Goal: Ask a question

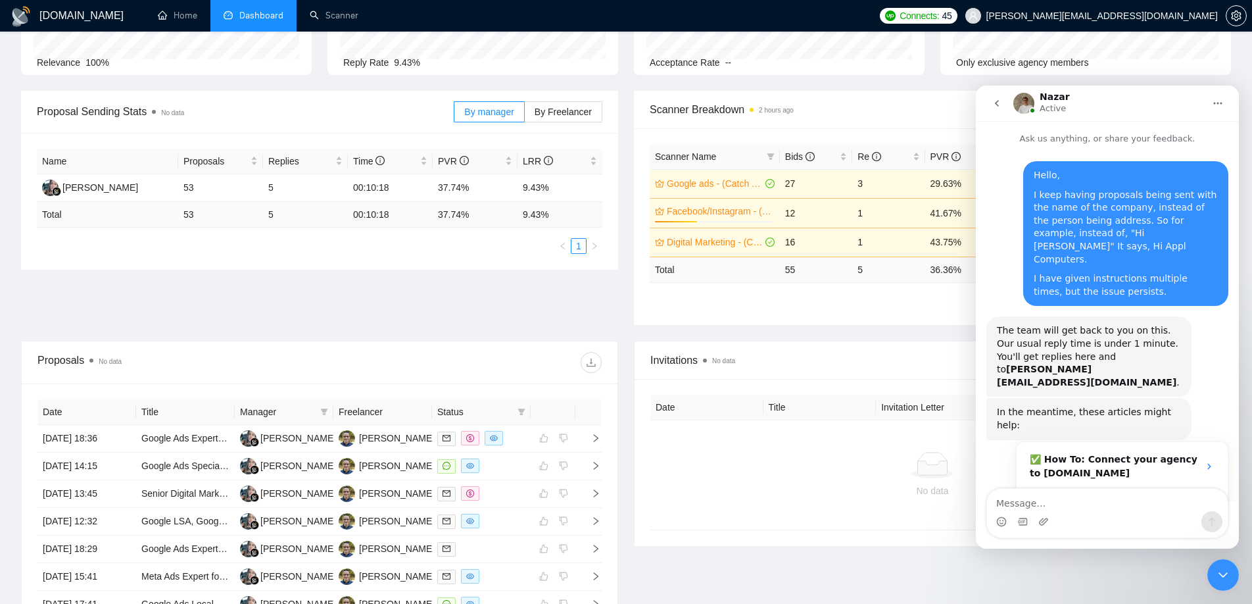
scroll to position [463, 0]
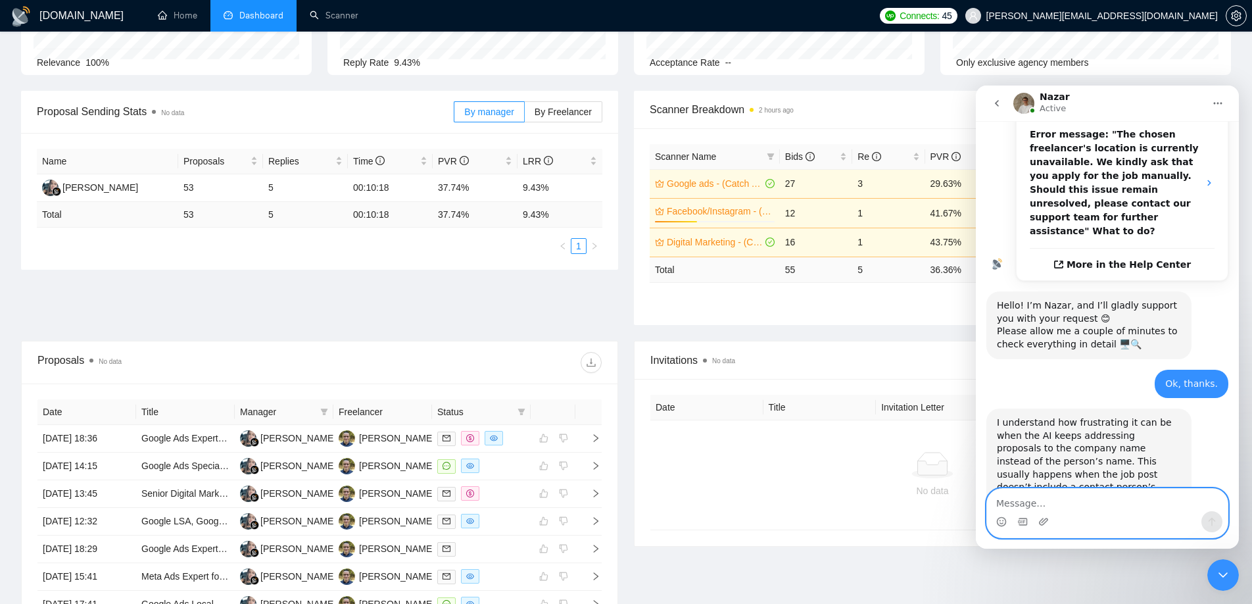
click at [1022, 506] on textarea "Message…" at bounding box center [1107, 499] width 241 height 22
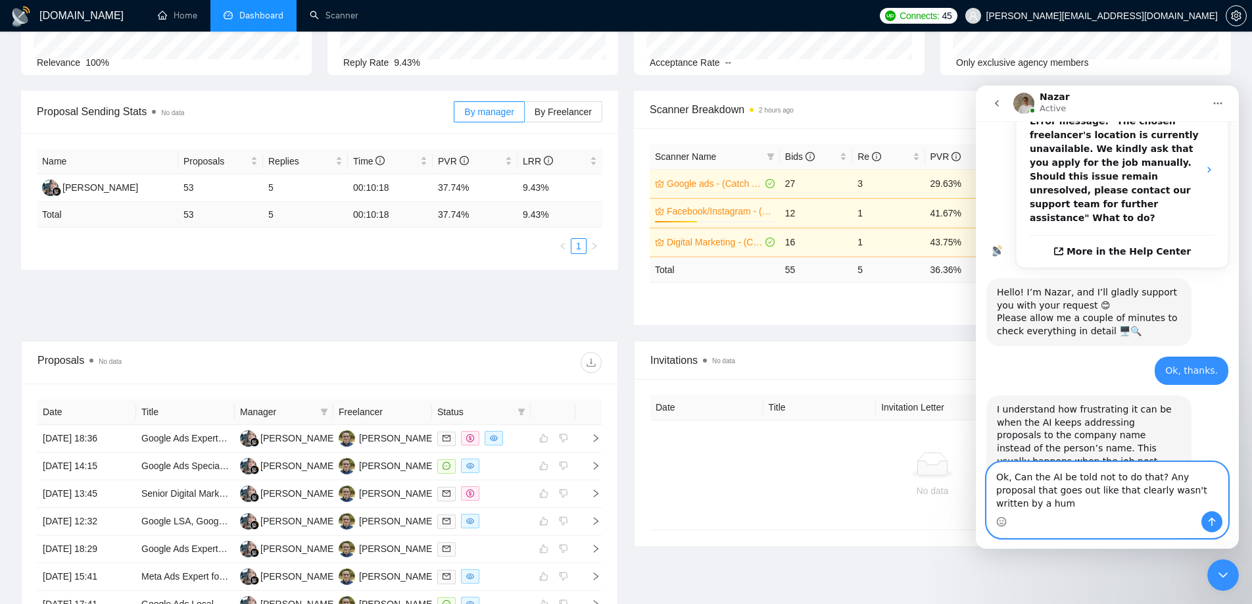
scroll to position [490, 0]
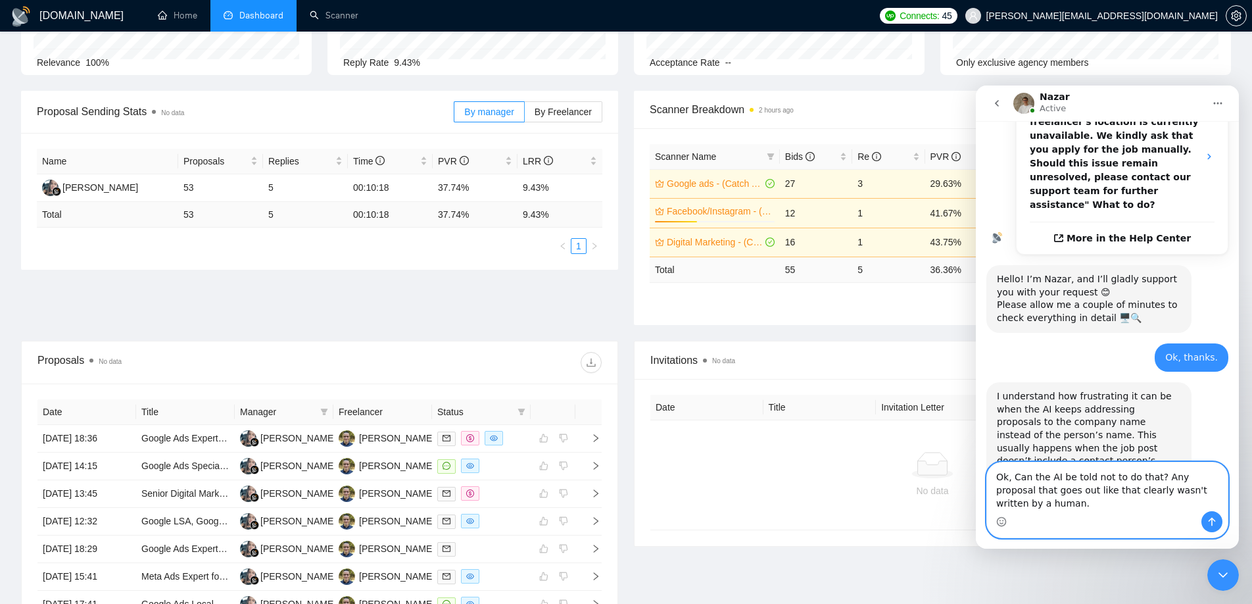
type textarea "Ok, Can the AI be told not to do that? Any proposal that goes out like that cle…"
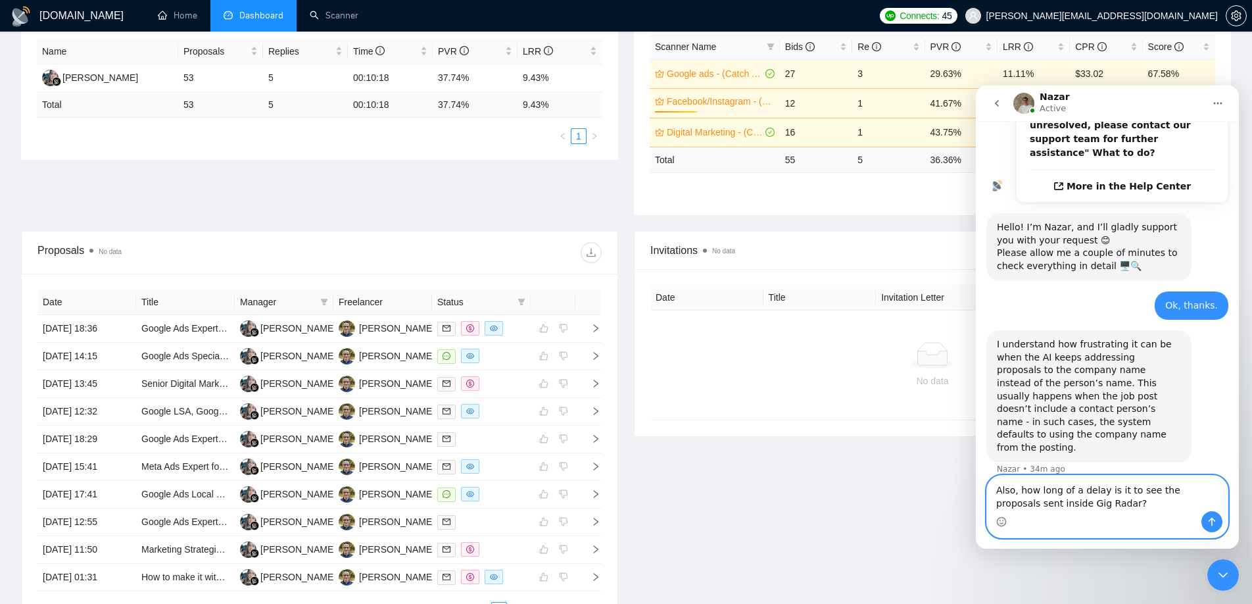
scroll to position [379, 0]
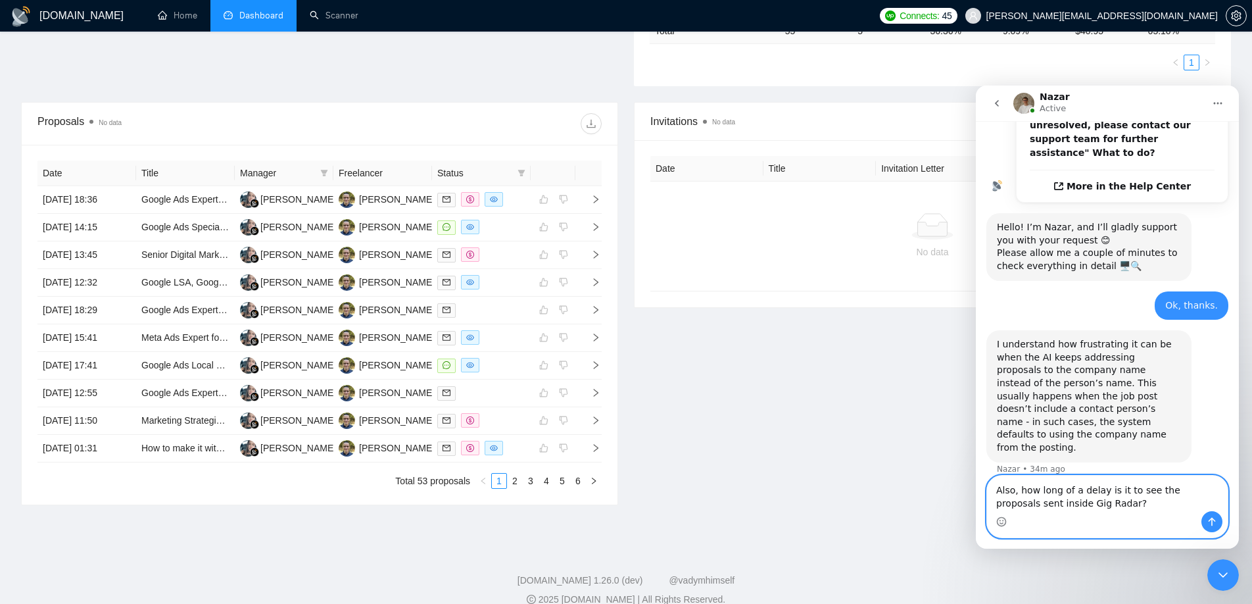
type textarea "Also, how long of a delay is it to see the proposals sent inside Gig Radar?"
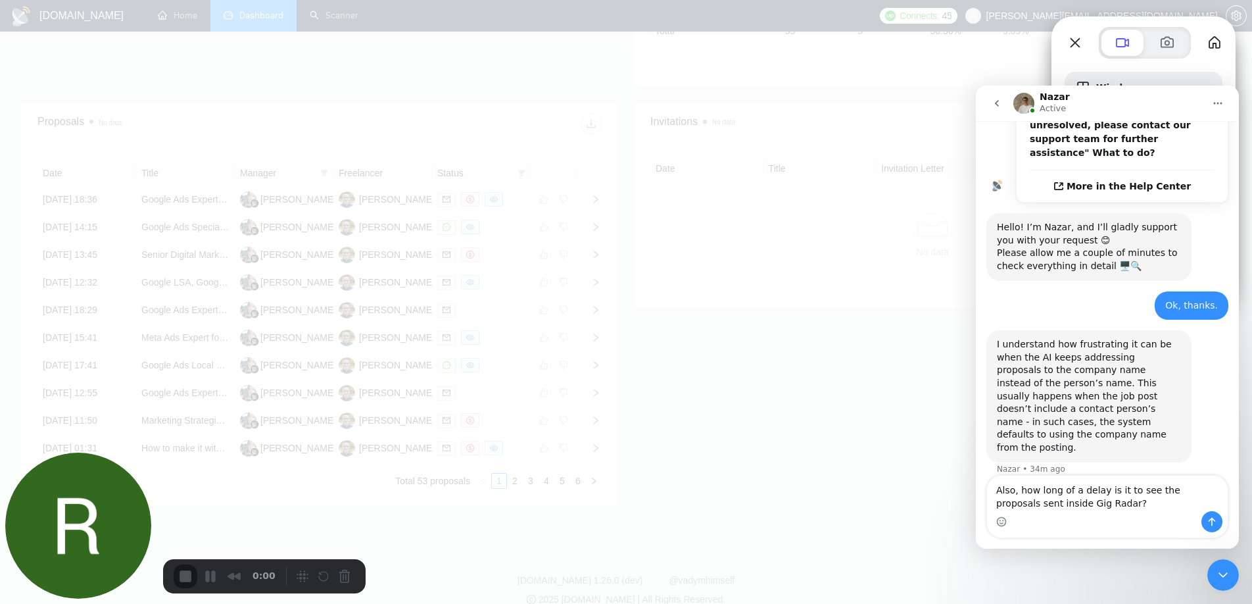
click at [1225, 574] on icon "Close Intercom Messenger" at bounding box center [1223, 575] width 16 height 16
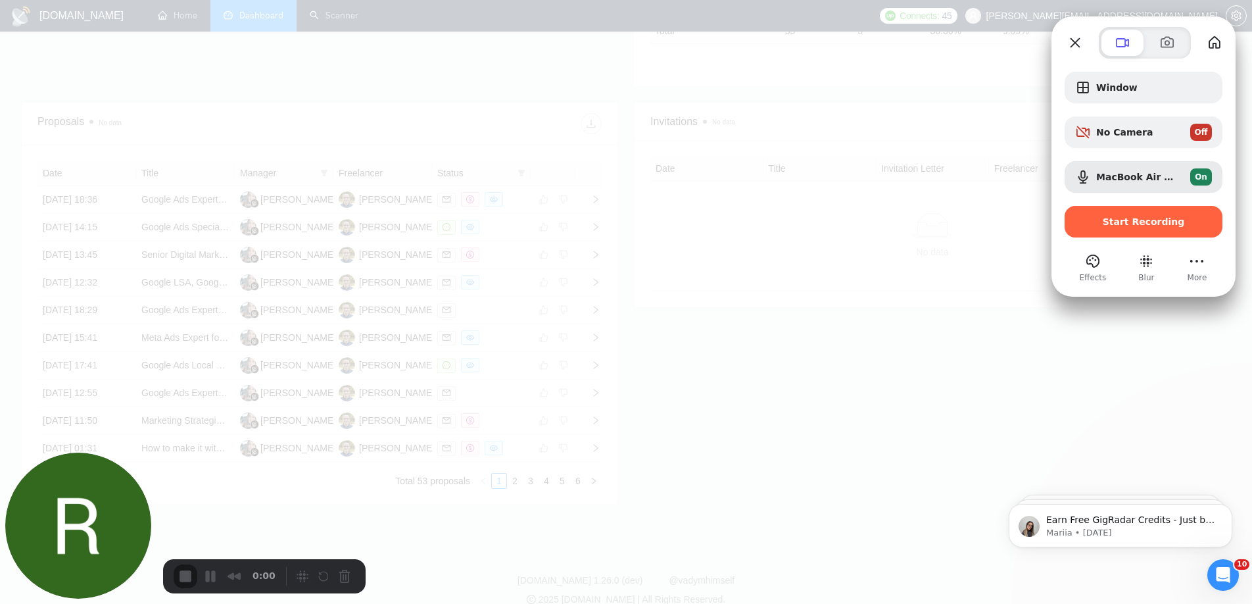
scroll to position [542, 0]
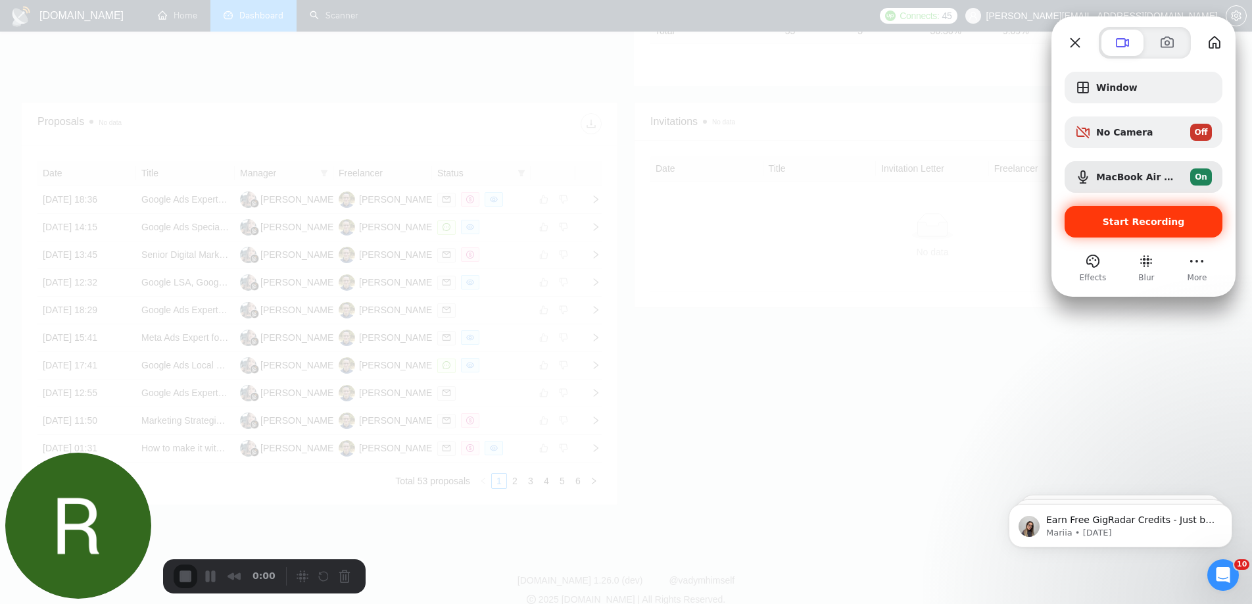
click at [1143, 216] on span "Start Recording" at bounding box center [1143, 221] width 82 height 11
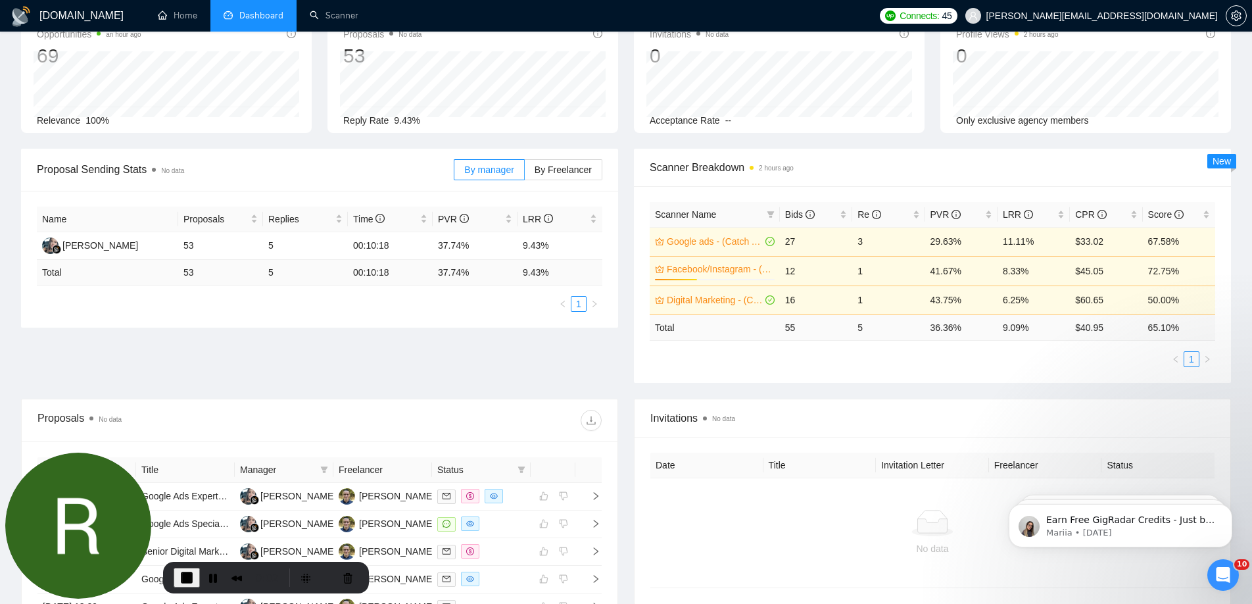
scroll to position [0, 0]
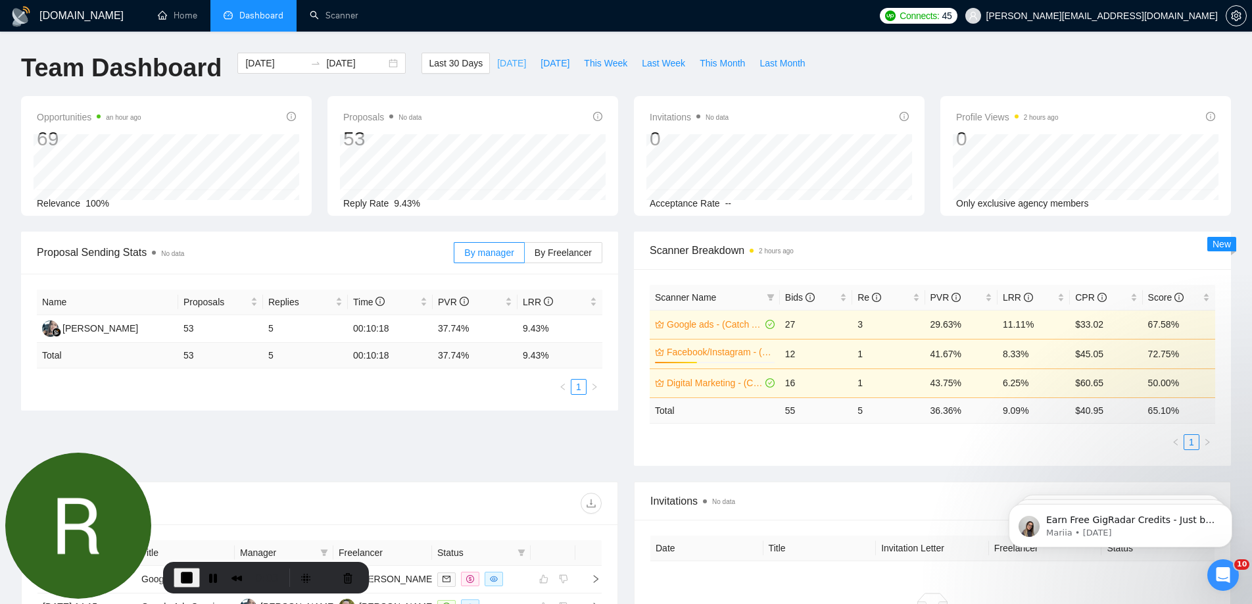
click at [504, 60] on span "Today" at bounding box center [511, 63] width 29 height 14
type input "2025-08-13"
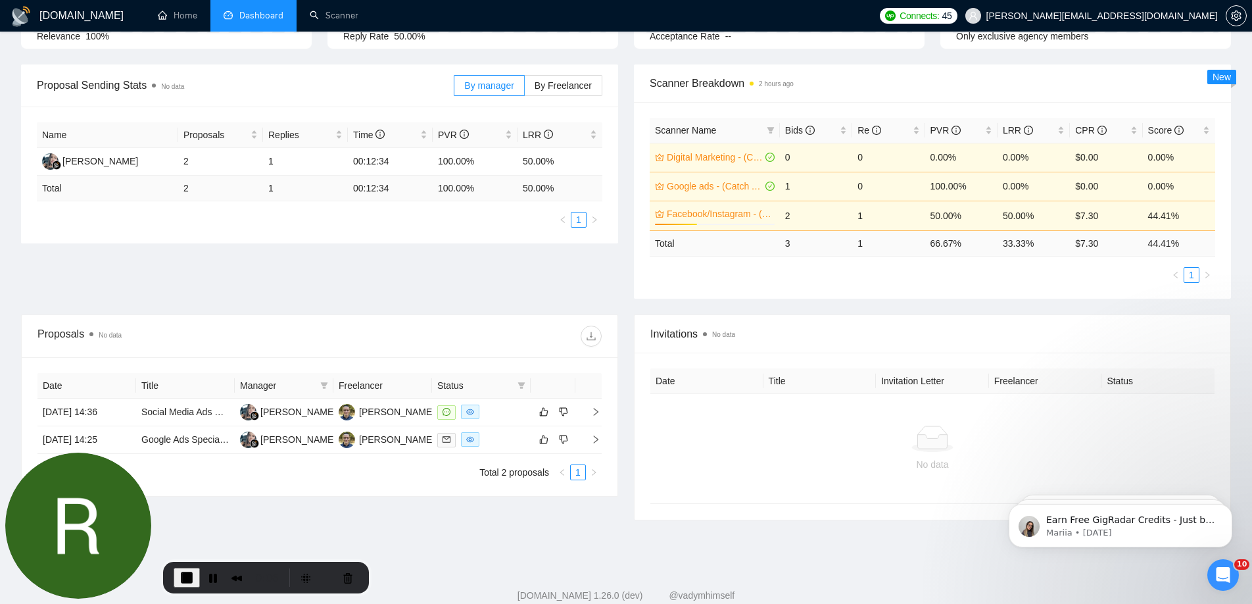
scroll to position [201, 0]
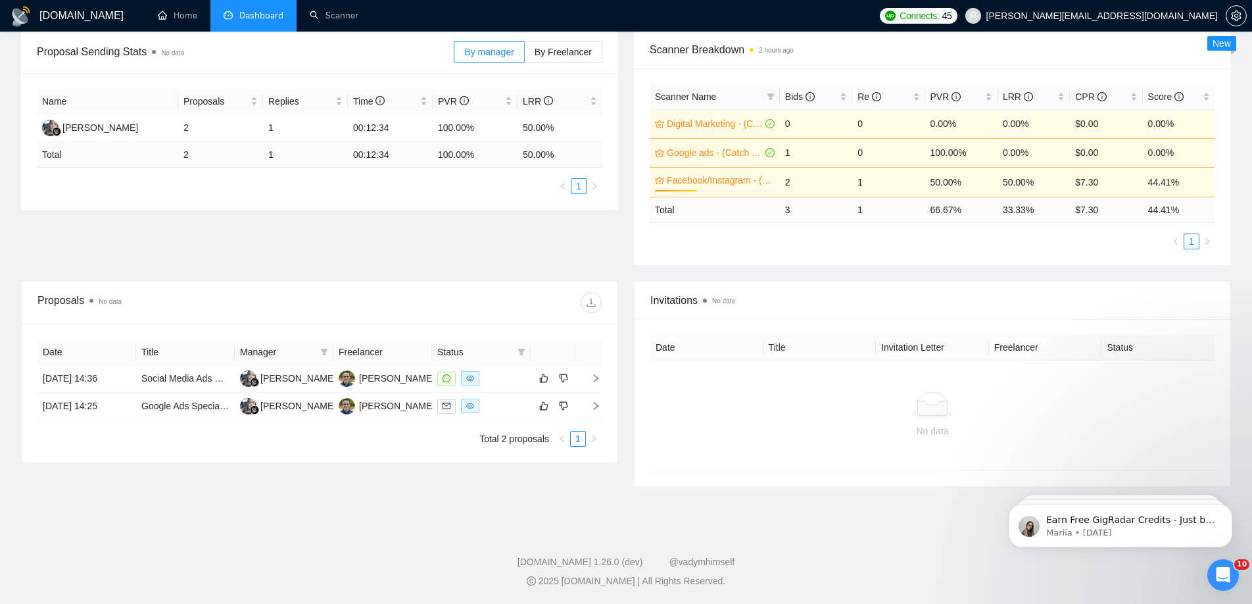
click at [1221, 575] on icon "Open Intercom Messenger" at bounding box center [1223, 575] width 22 height 22
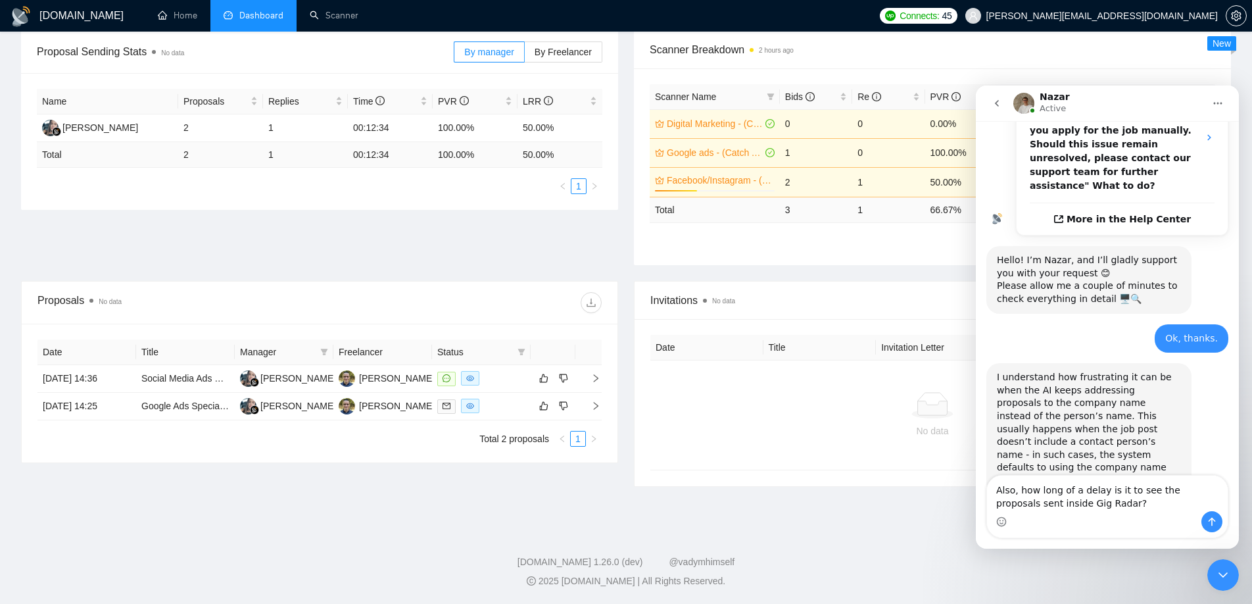
scroll to position [542, 0]
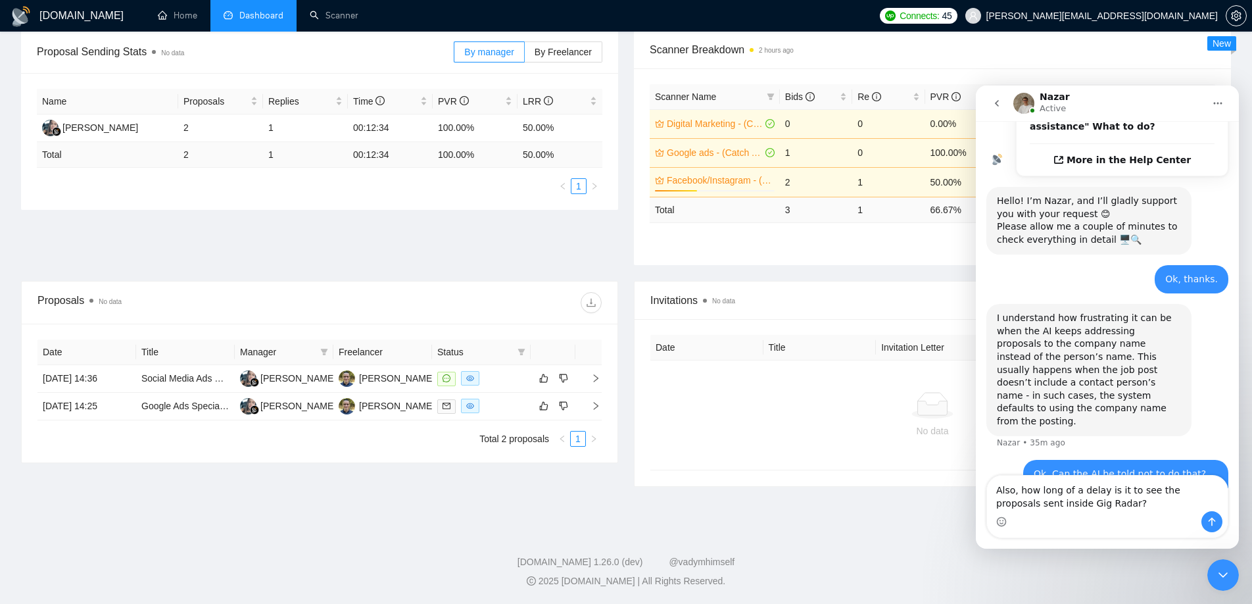
type textarea "Also, how long of a delay is it to see the proposals sent inside Gig Radar? htt…"
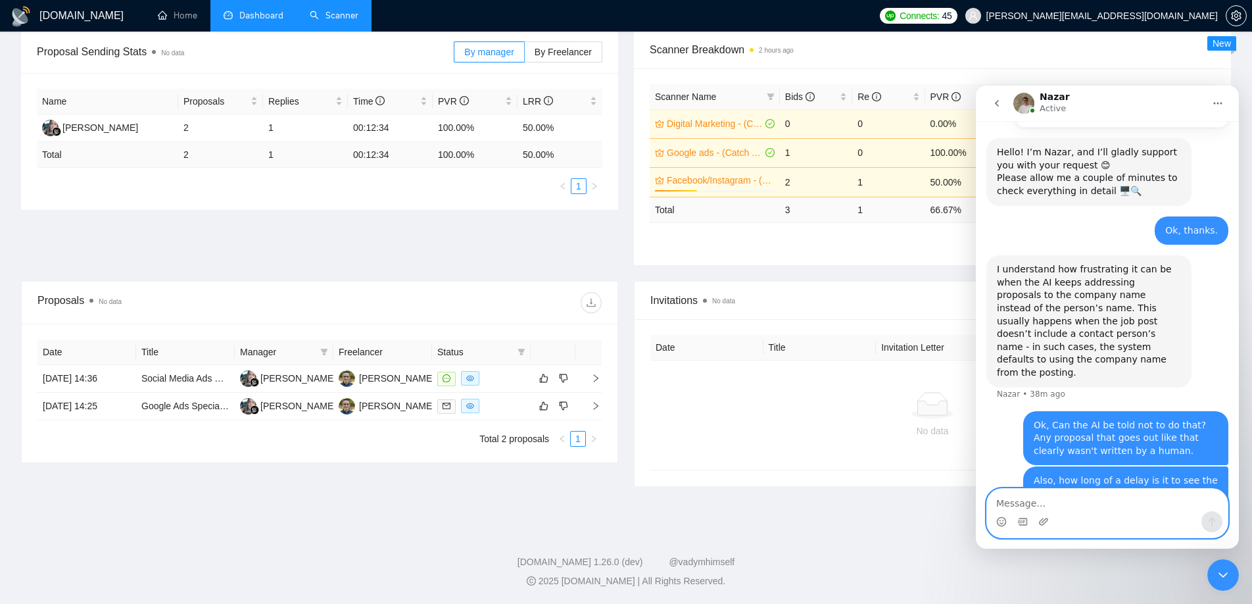
scroll to position [617, 0]
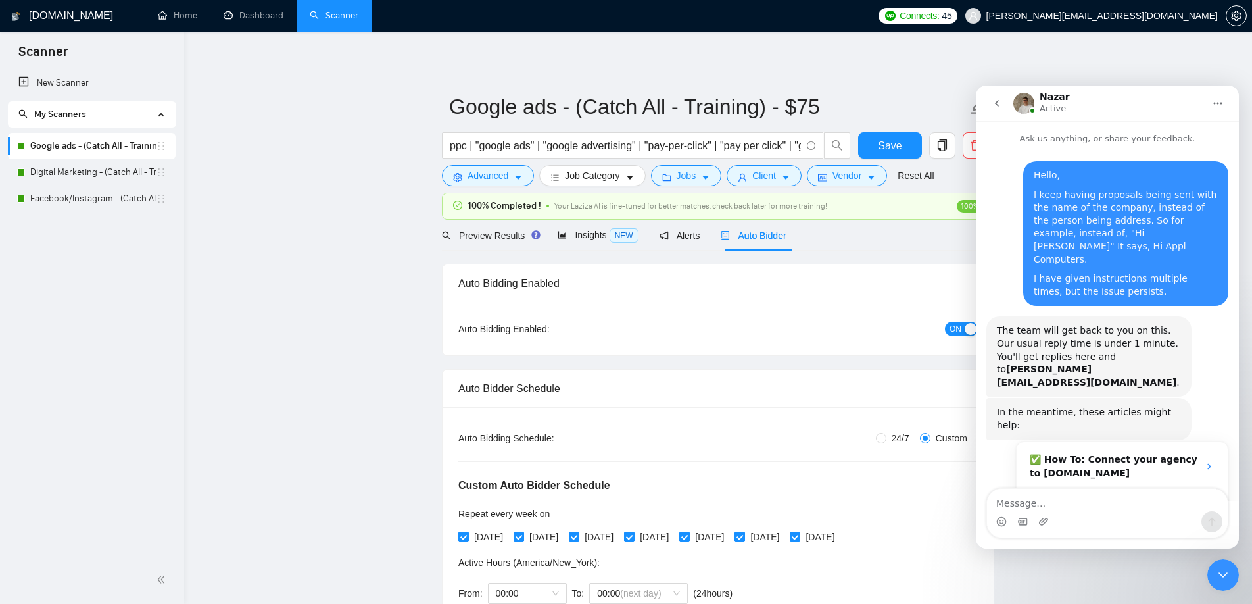
scroll to position [617, 0]
